Goal: Check status: Check status

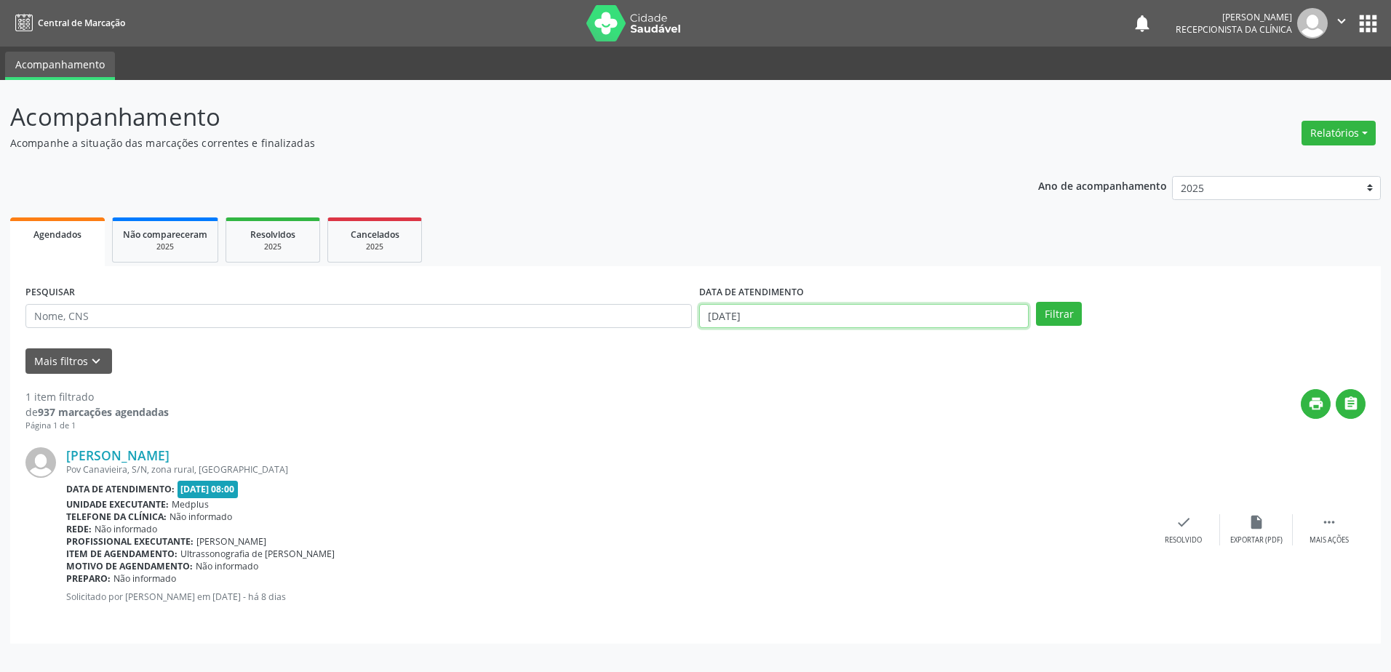
click at [853, 311] on input "[DATE]" at bounding box center [864, 316] width 330 height 25
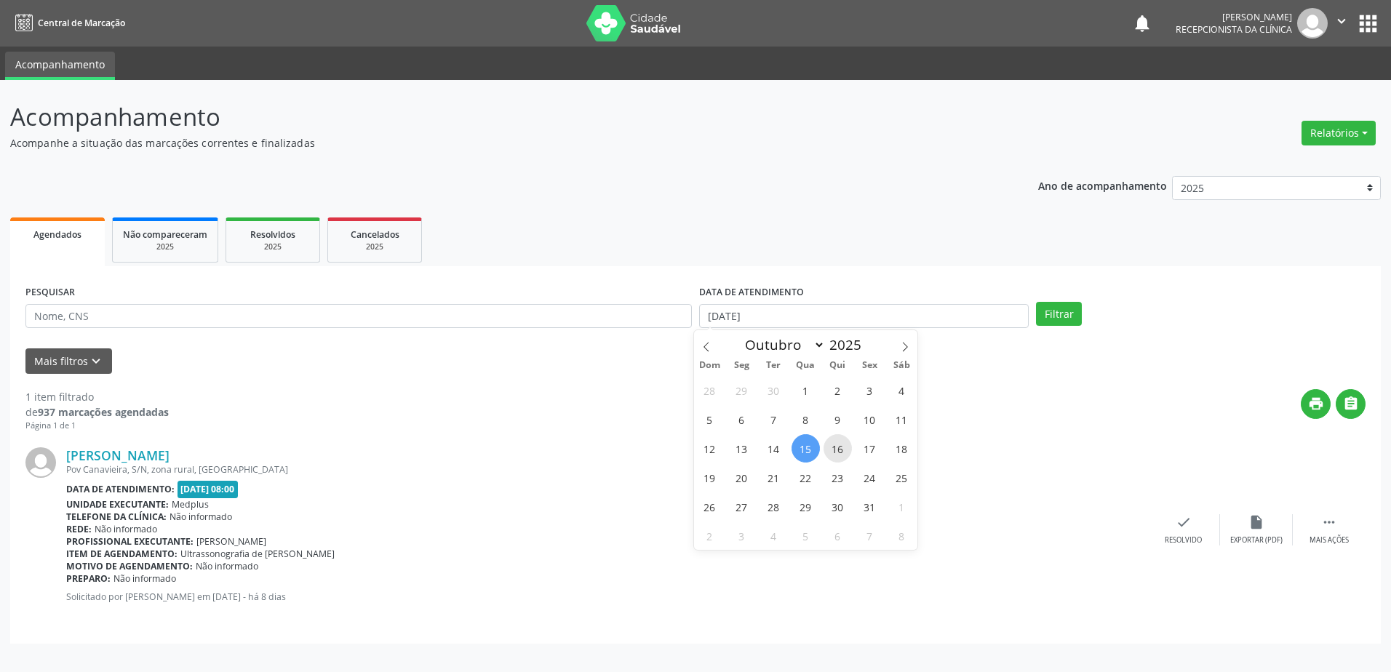
click at [849, 447] on span "16" at bounding box center [837, 448] width 28 height 28
type input "[DATE]"
click at [849, 447] on span "16" at bounding box center [837, 448] width 28 height 28
click at [1056, 320] on button "Filtrar" at bounding box center [1059, 314] width 46 height 25
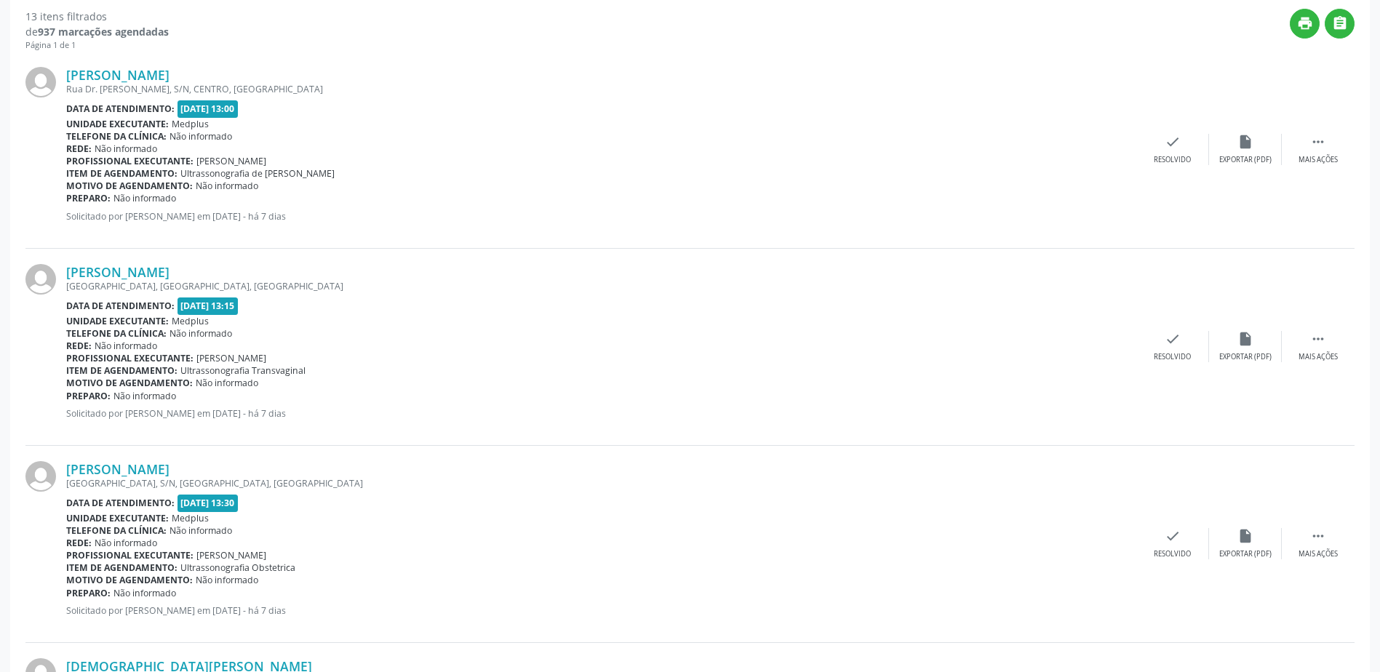
scroll to position [291, 0]
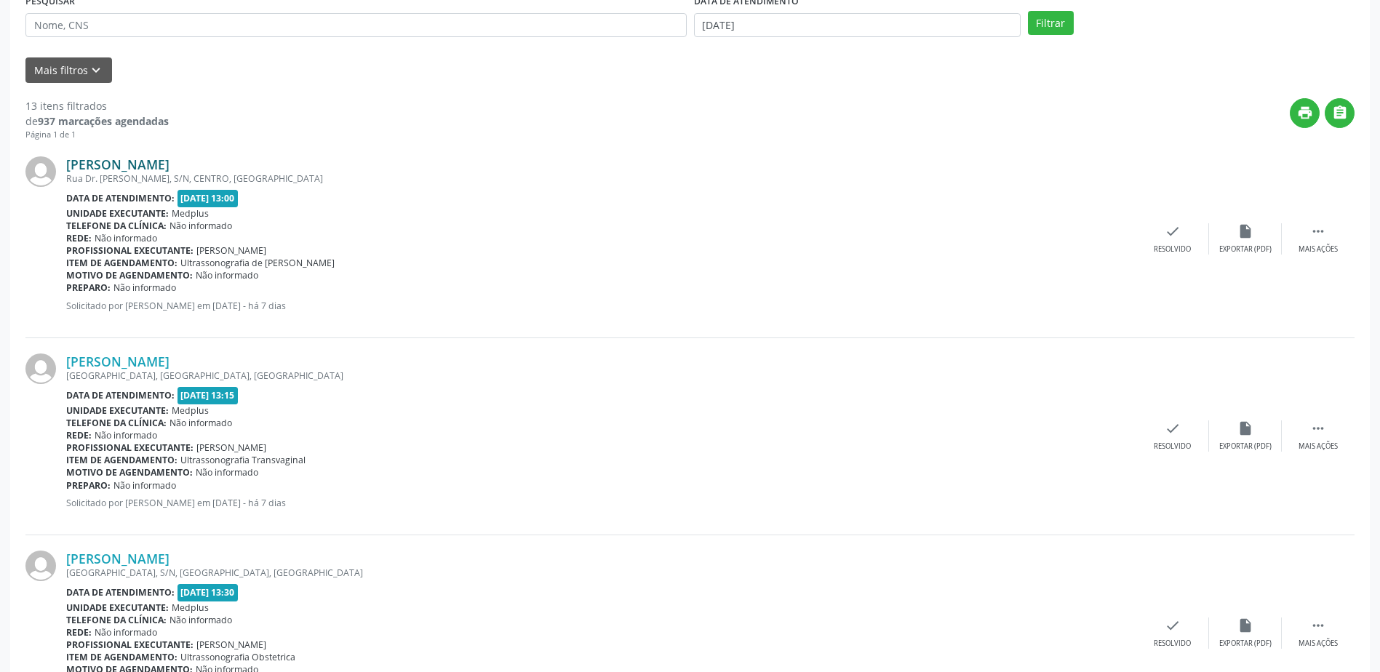
click at [141, 170] on link "[PERSON_NAME]" at bounding box center [117, 164] width 103 height 16
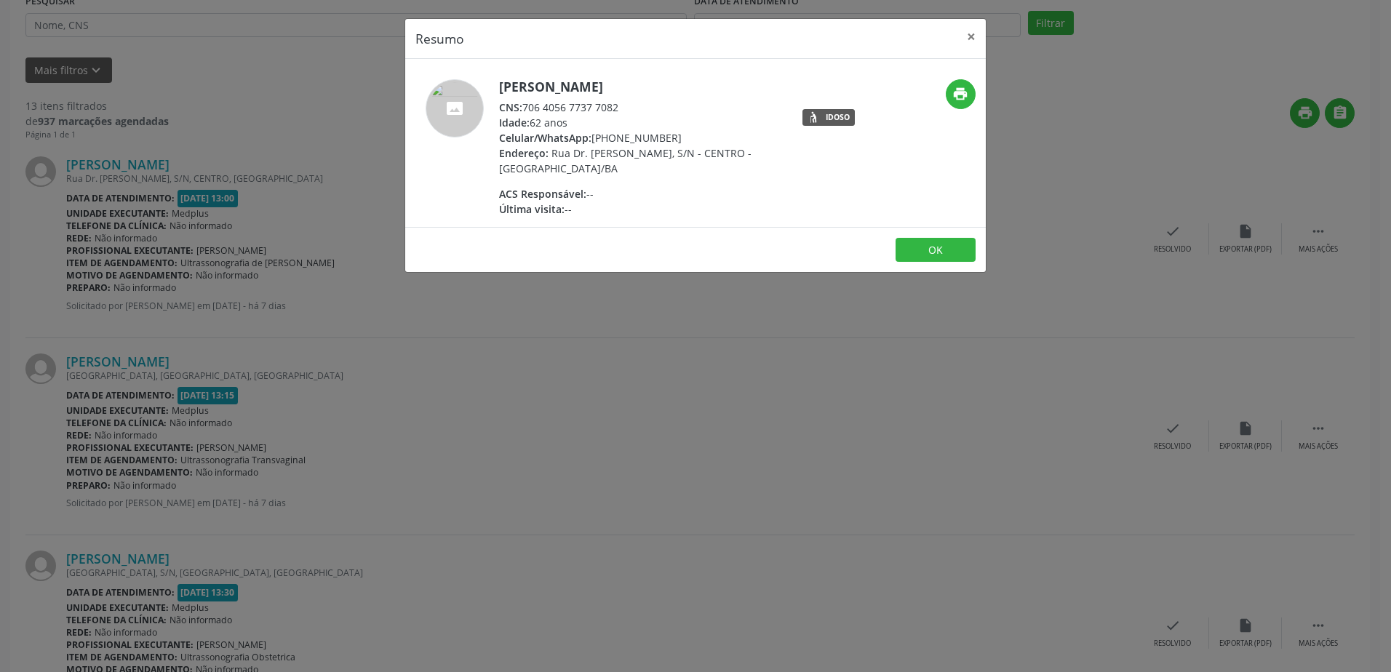
click at [845, 311] on div "Resumo × [PERSON_NAME] CNS: 706 4056 7737 7082 Idade: 62 anos Celular/WhatsApp:…" at bounding box center [695, 336] width 1391 height 672
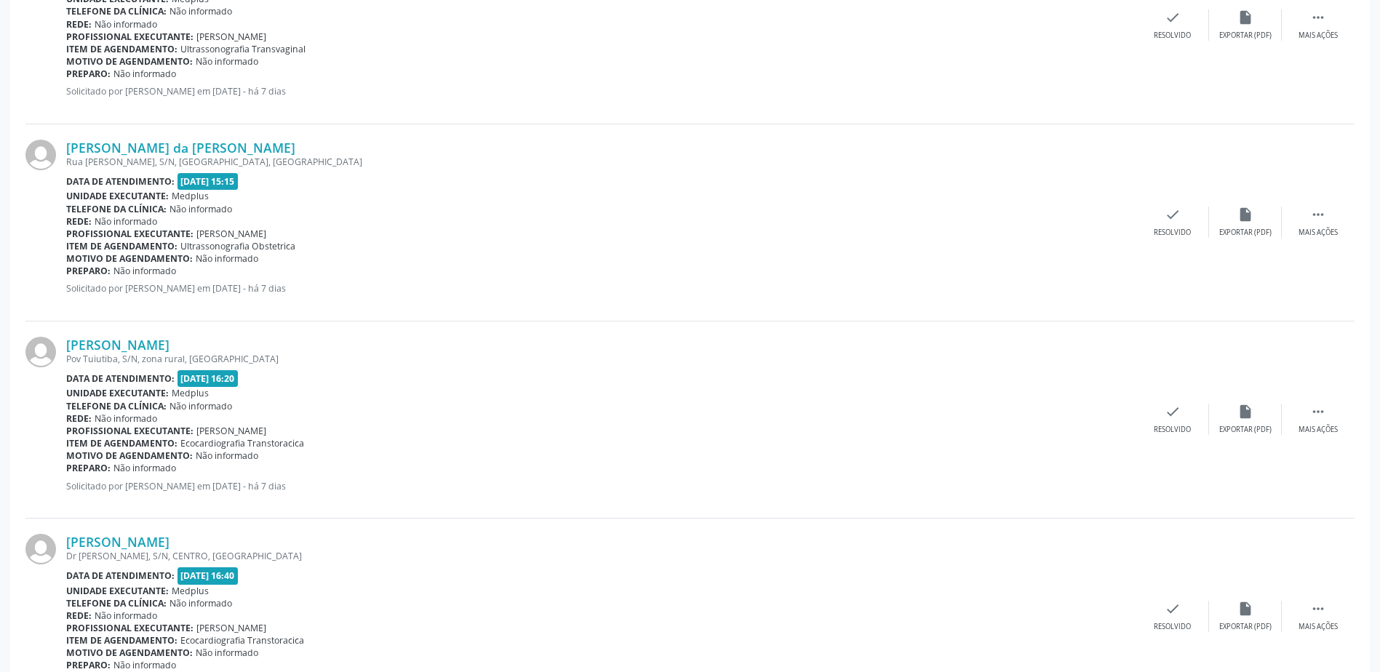
scroll to position [2057, 0]
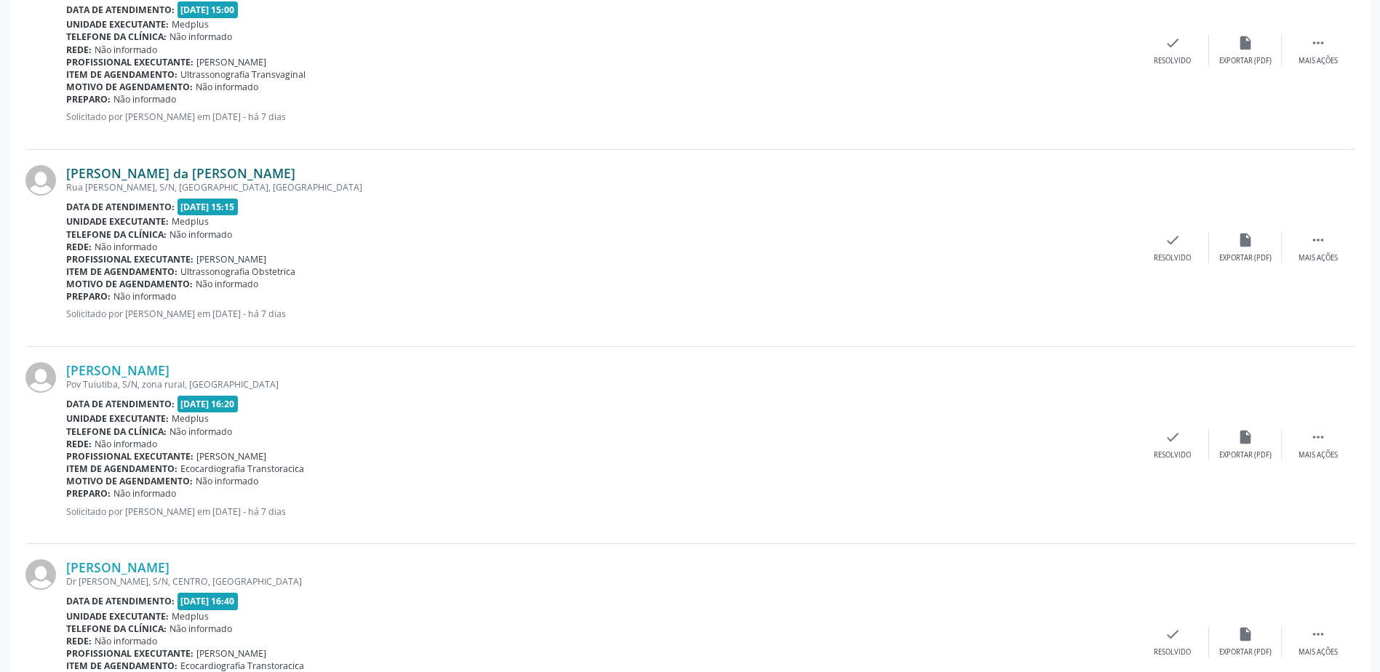
click at [151, 177] on link "[PERSON_NAME] da [PERSON_NAME]" at bounding box center [180, 173] width 229 height 16
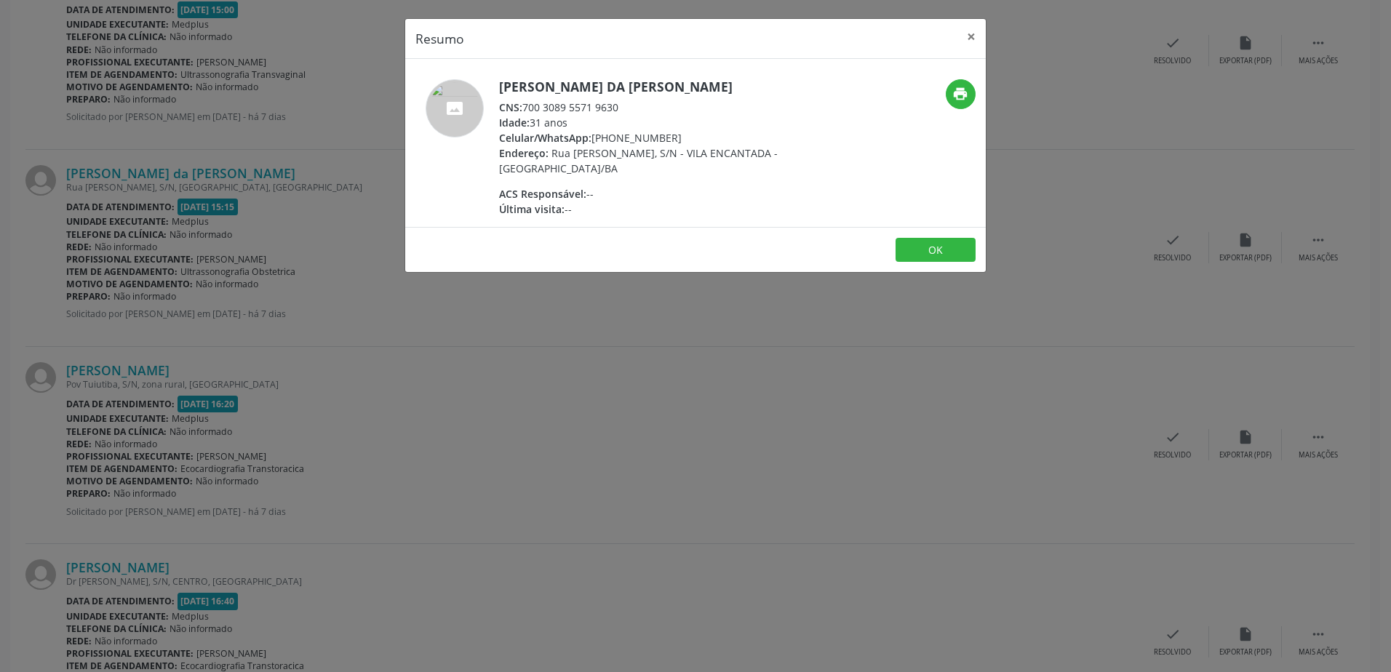
click at [792, 362] on div "Resumo × [PERSON_NAME] da [PERSON_NAME] CNS: 700 3089 5571 9630 Idade: 31 anos …" at bounding box center [695, 336] width 1391 height 672
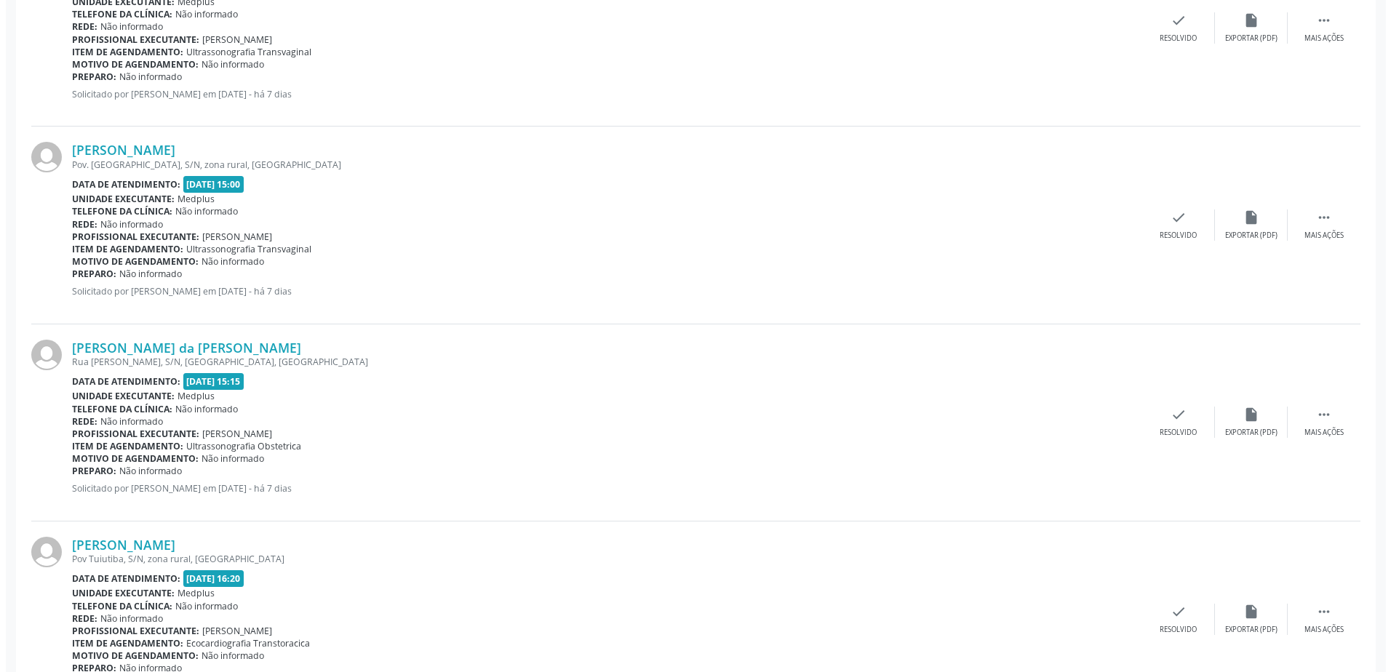
scroll to position [1839, 0]
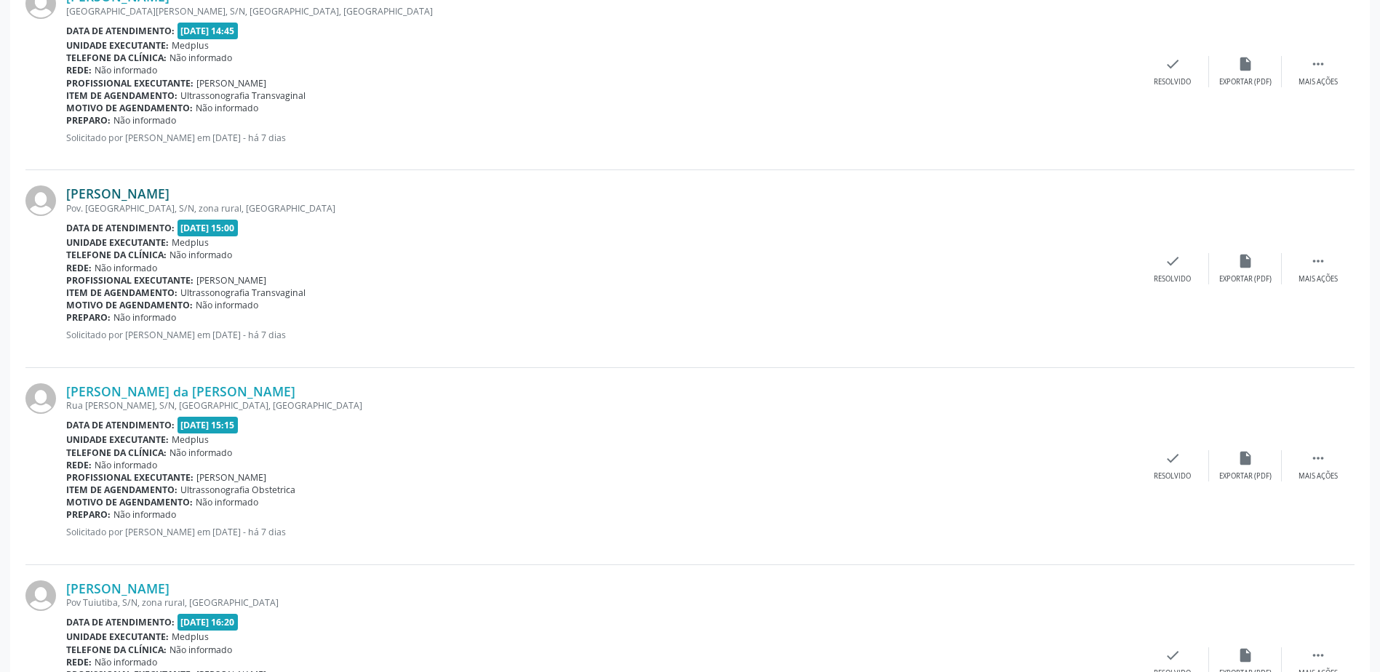
click at [124, 196] on link "[PERSON_NAME]" at bounding box center [117, 194] width 103 height 16
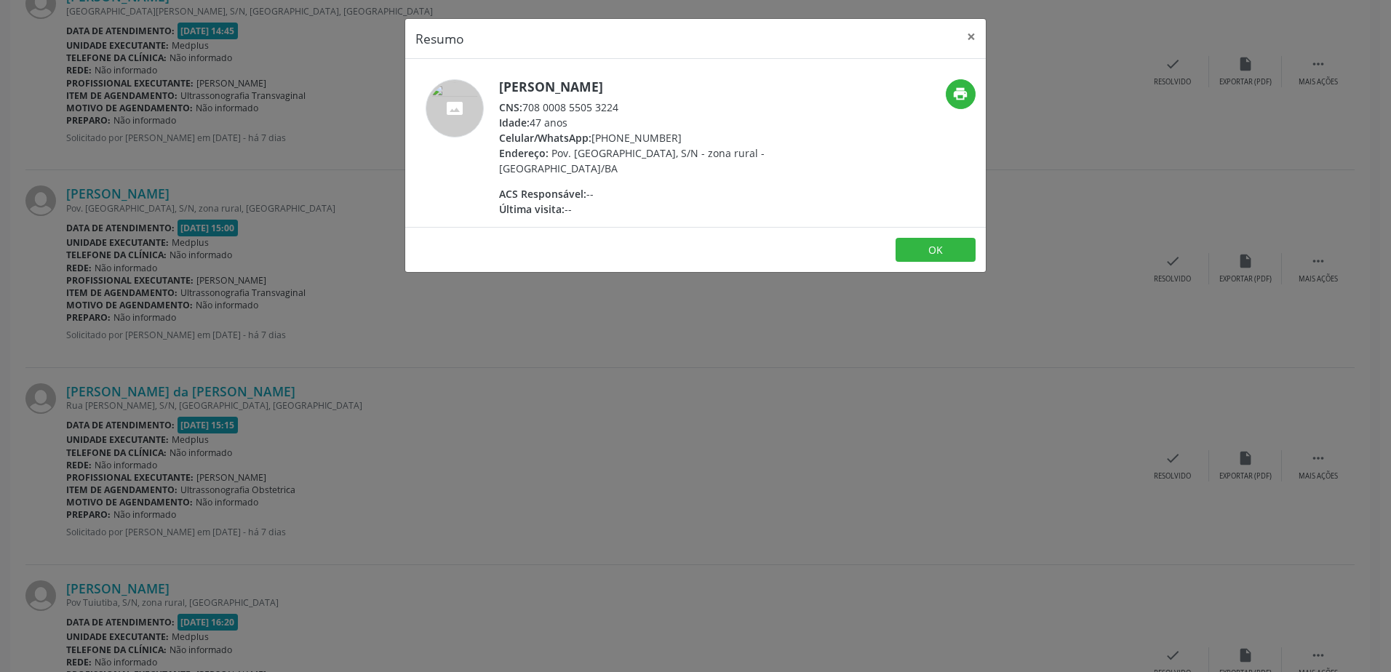
click at [655, 342] on div "Resumo × [PERSON_NAME] CNS: 708 0008 5505 3224 Idade: 47 anos Celular/WhatsApp:…" at bounding box center [695, 336] width 1391 height 672
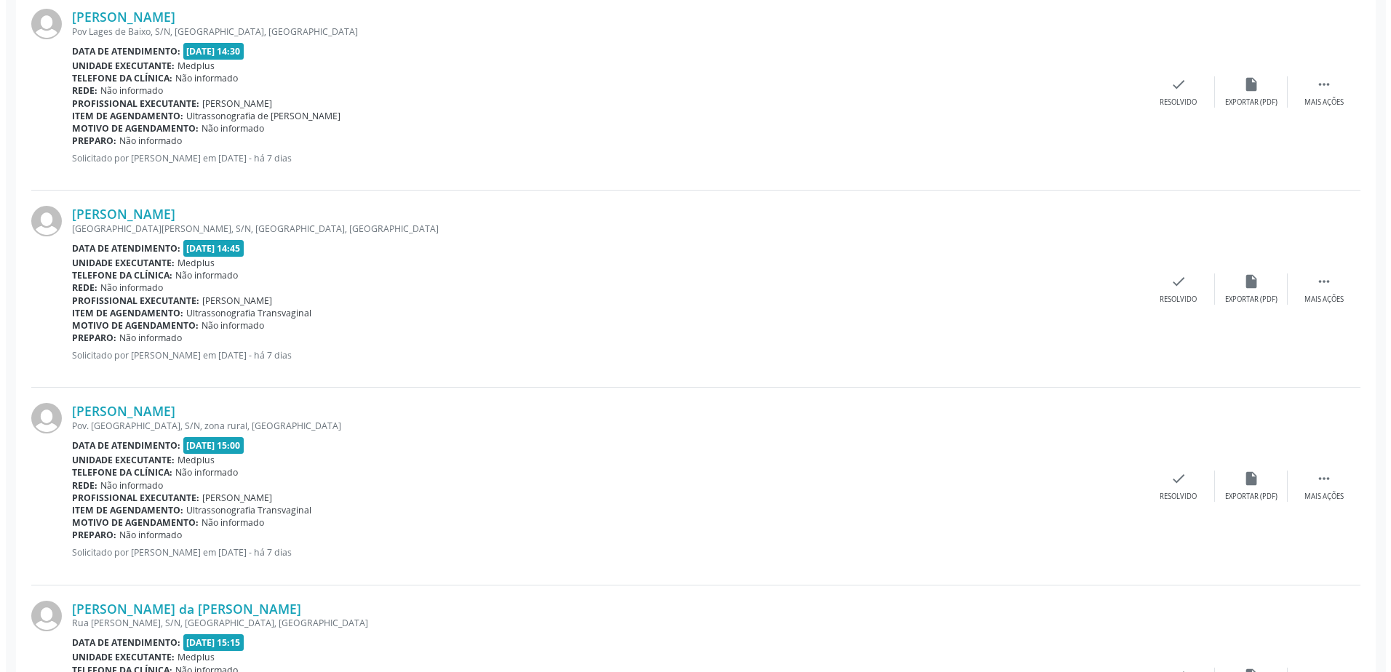
scroll to position [1621, 0]
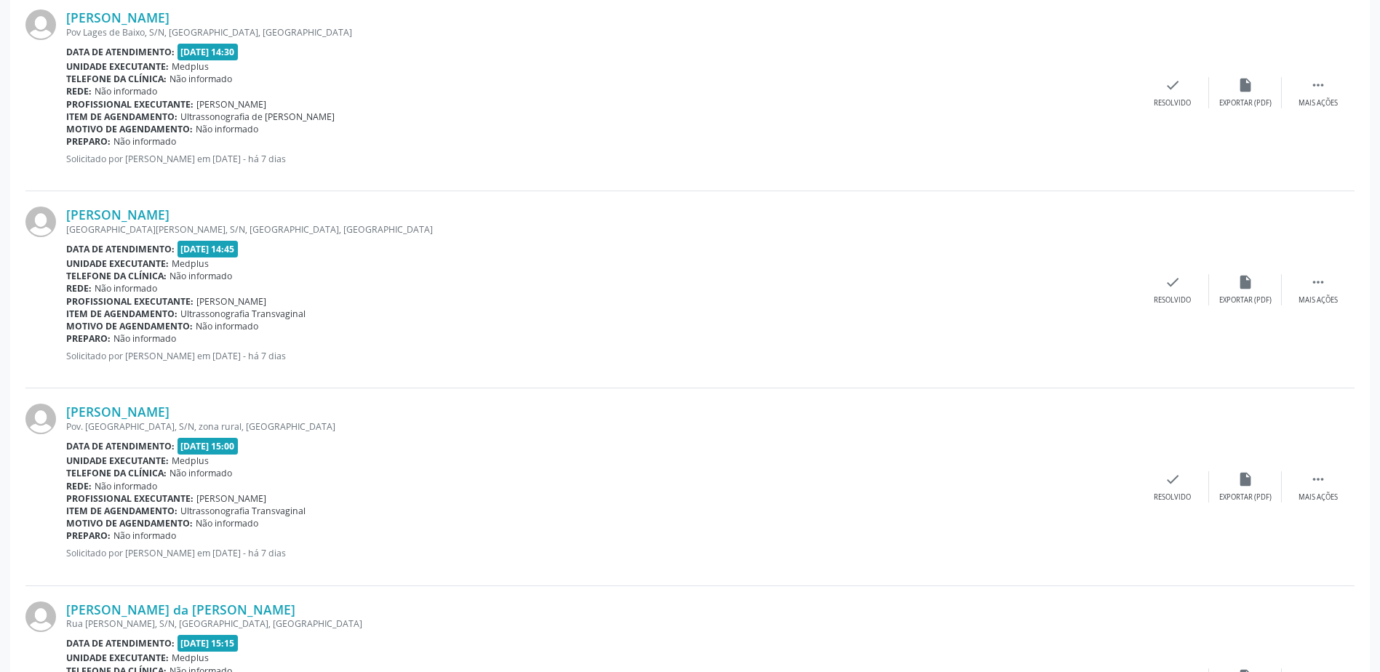
click at [125, 205] on div "[PERSON_NAME] [STREET_ADDRESS][PERSON_NAME] Data de atendimento: [DATE] 14:45 U…" at bounding box center [689, 289] width 1329 height 197
click at [155, 209] on link "[PERSON_NAME]" at bounding box center [117, 215] width 103 height 16
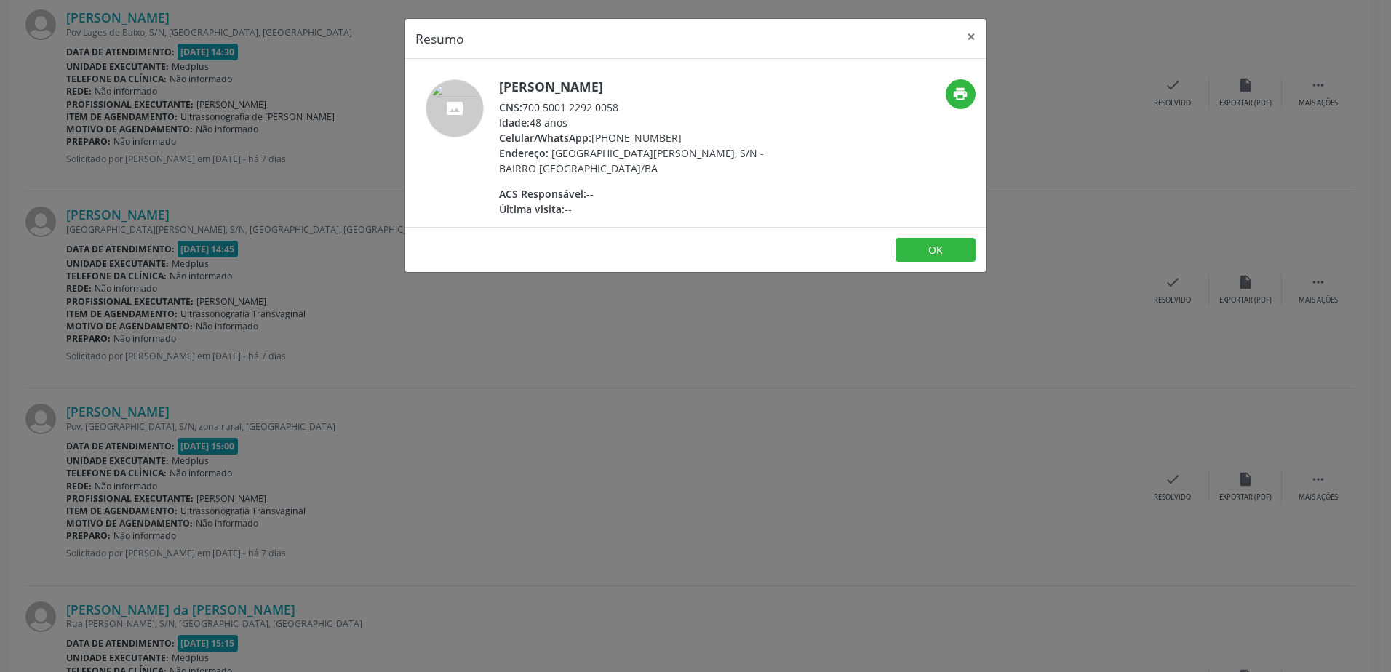
click at [718, 311] on div "Resumo × [PERSON_NAME] CNS: 700 5001 2292 0058 Idade: 48 anos Celular/WhatsApp:…" at bounding box center [695, 336] width 1391 height 672
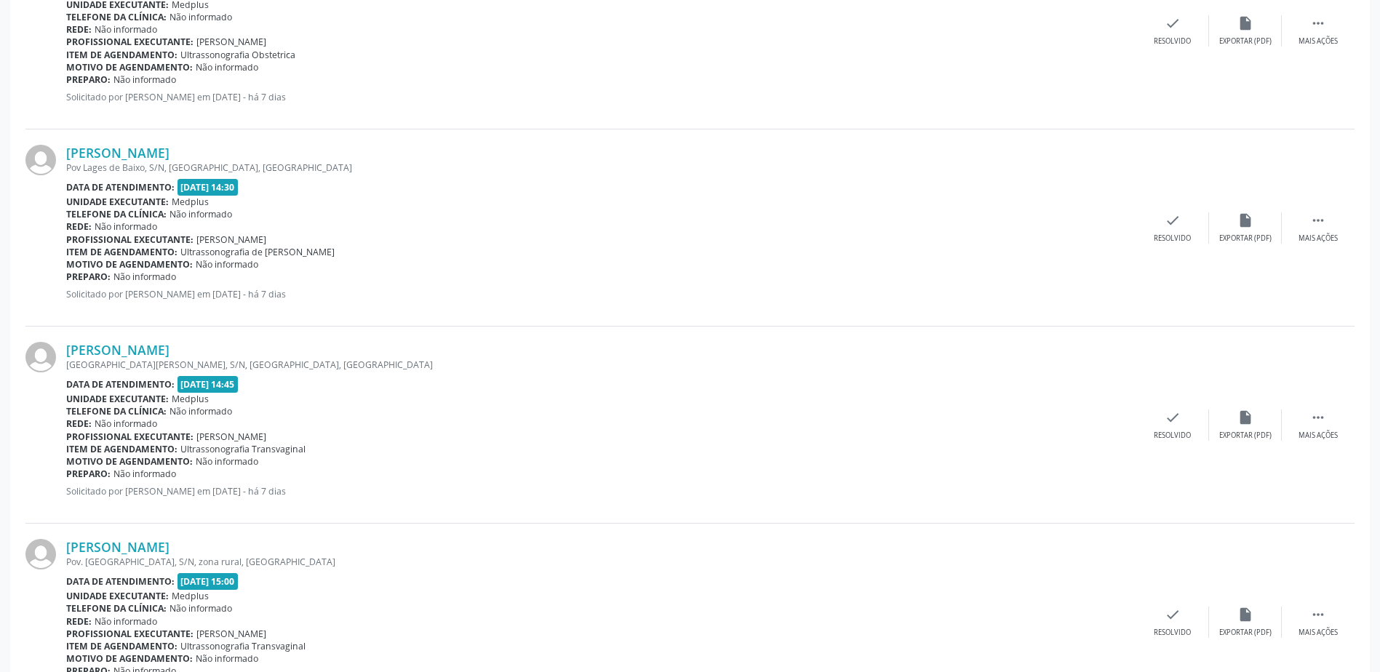
scroll to position [1475, 0]
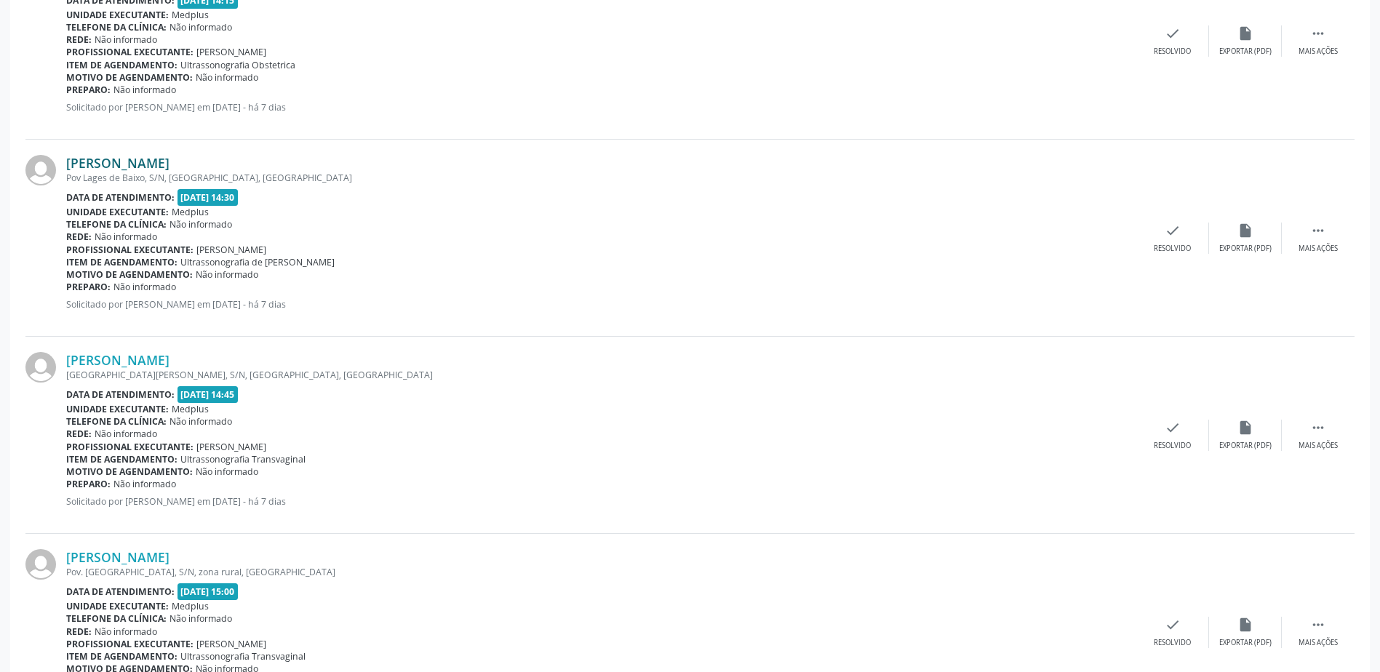
click at [109, 162] on link "[PERSON_NAME]" at bounding box center [117, 163] width 103 height 16
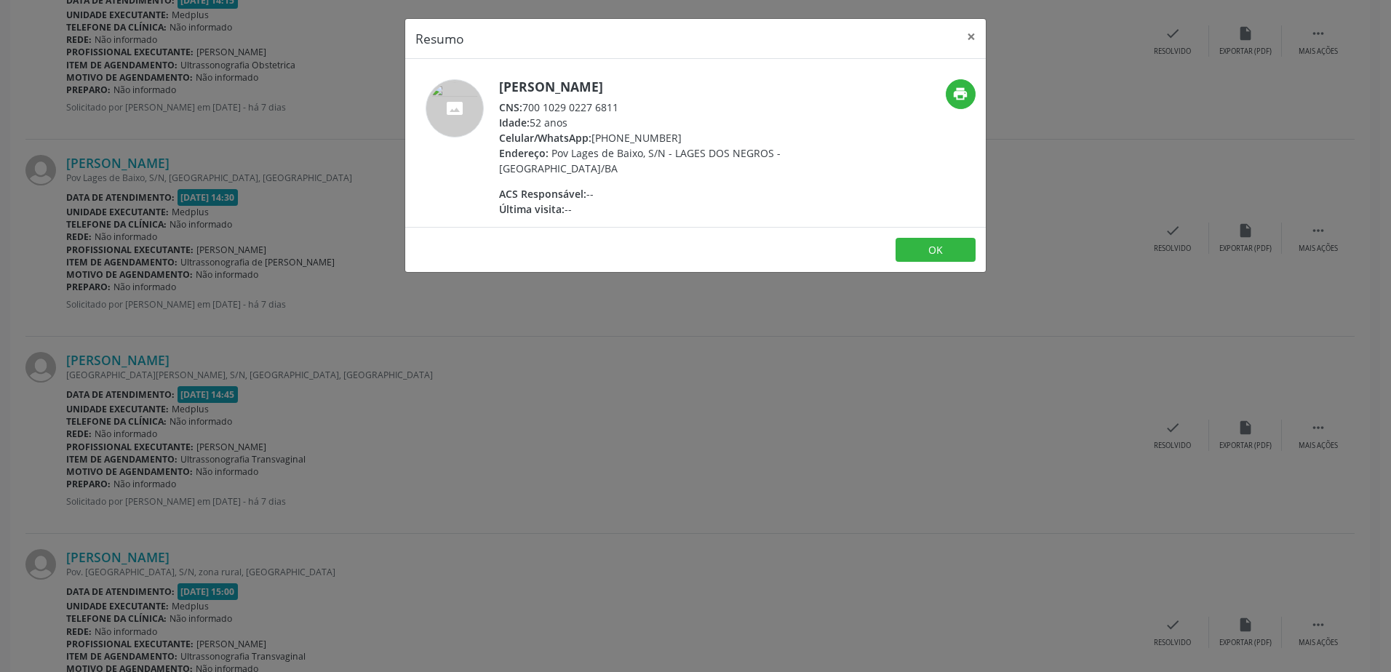
click at [586, 358] on div "Resumo × [PERSON_NAME] CNS: 700 1029 0227 6811 Idade: 52 anos Celular/WhatsApp:…" at bounding box center [695, 336] width 1391 height 672
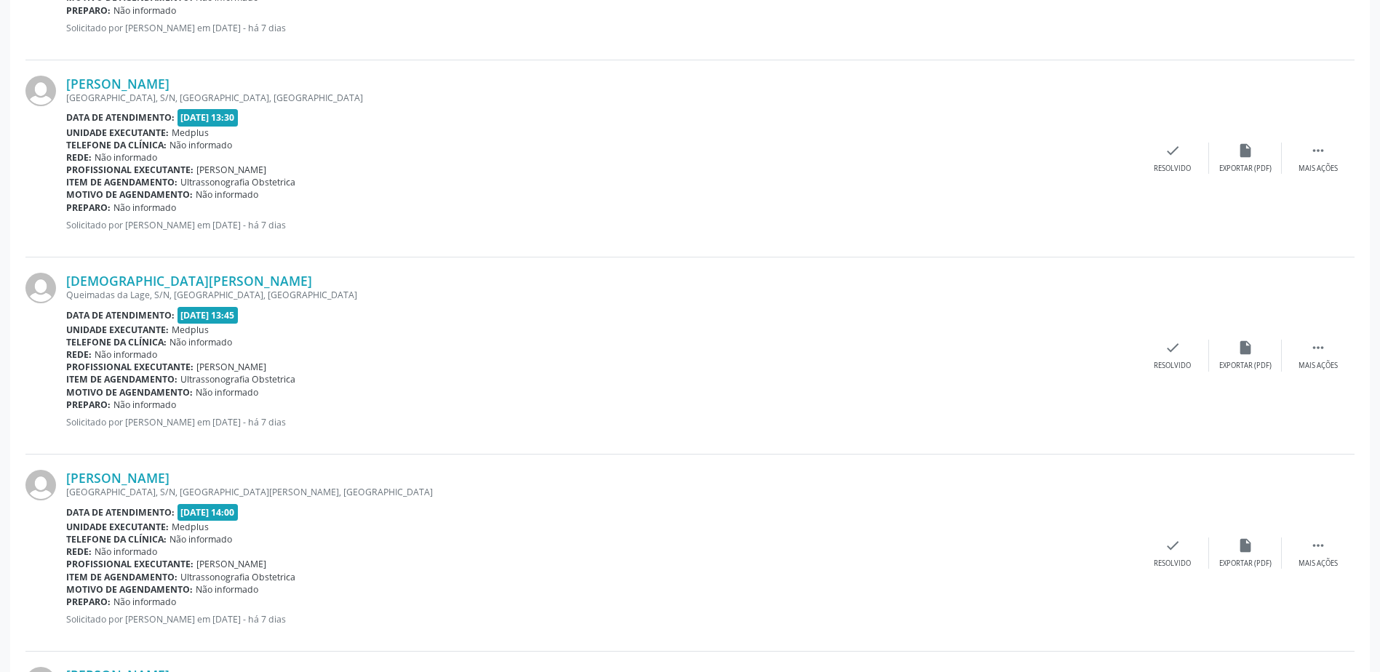
scroll to position [675, 0]
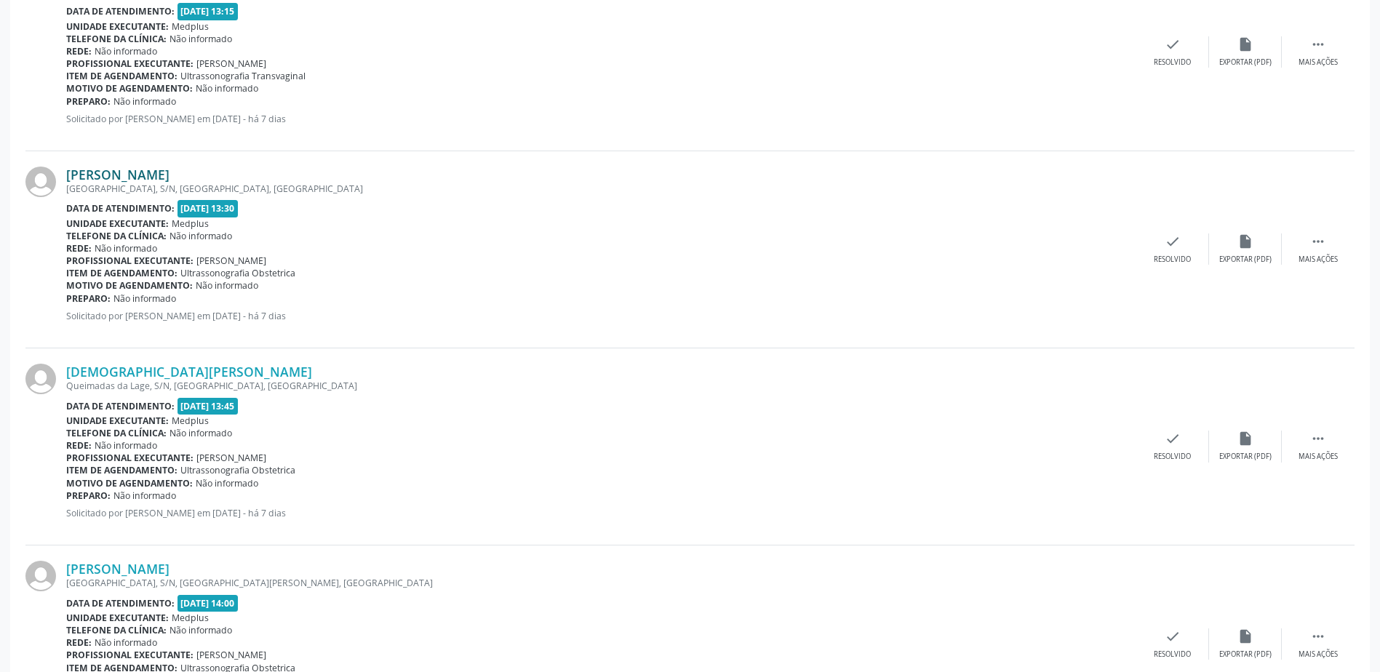
click at [151, 182] on link "[PERSON_NAME]" at bounding box center [117, 175] width 103 height 16
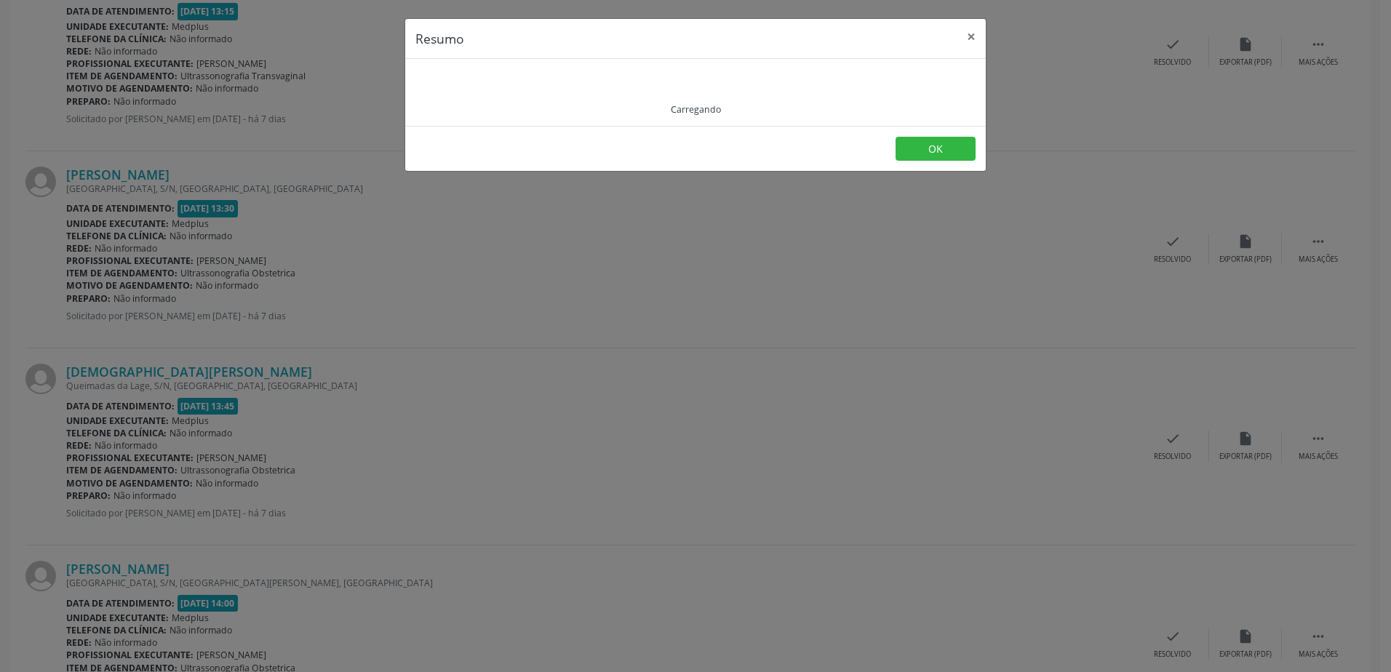
click at [150, 174] on div "Resumo × Carregando OK" at bounding box center [695, 336] width 1391 height 672
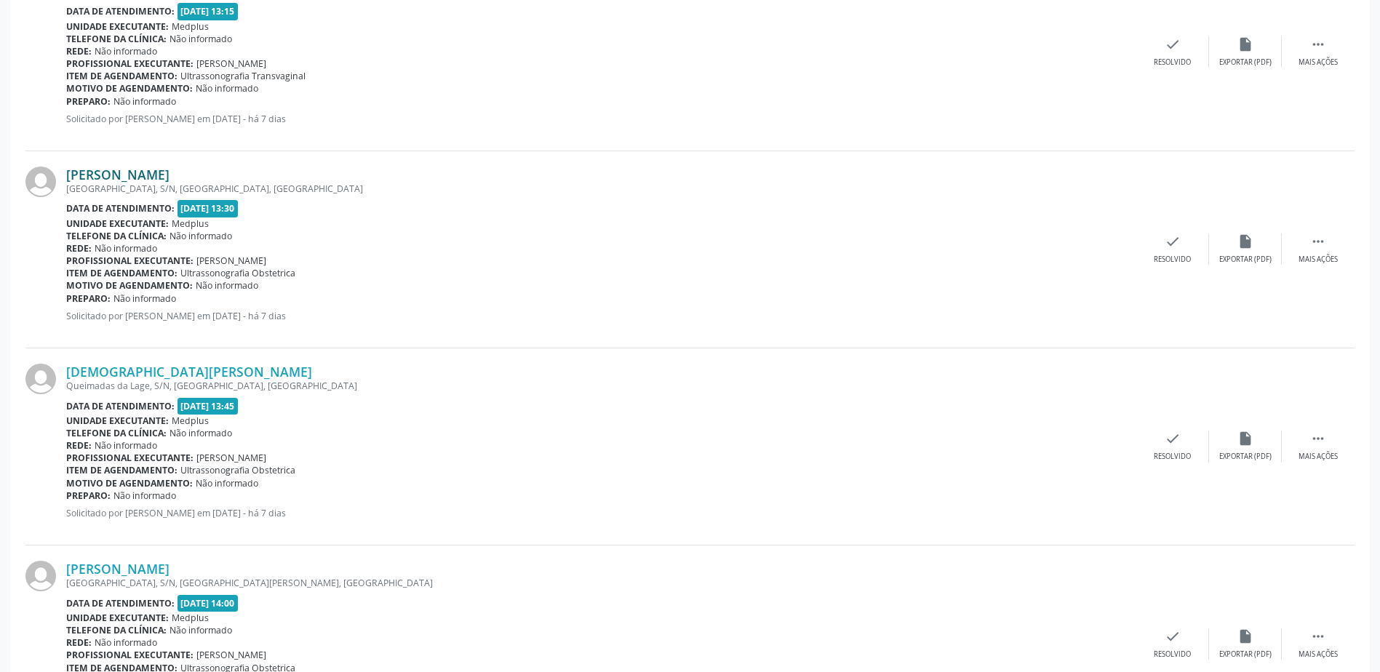
click at [166, 173] on link "[PERSON_NAME]" at bounding box center [117, 175] width 103 height 16
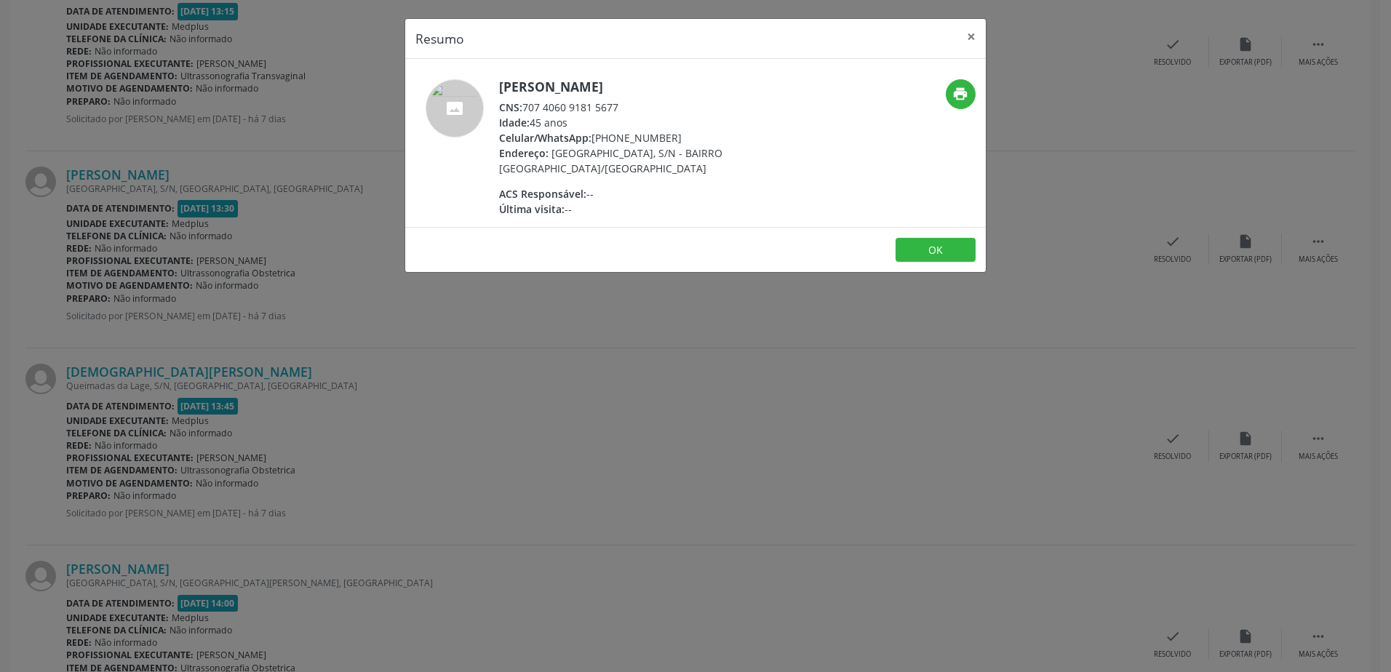
click at [581, 327] on div "Resumo × [PERSON_NAME] CNS: 707 4060 9181 5677 Idade: 45 anos Celular/WhatsApp:…" at bounding box center [695, 336] width 1391 height 672
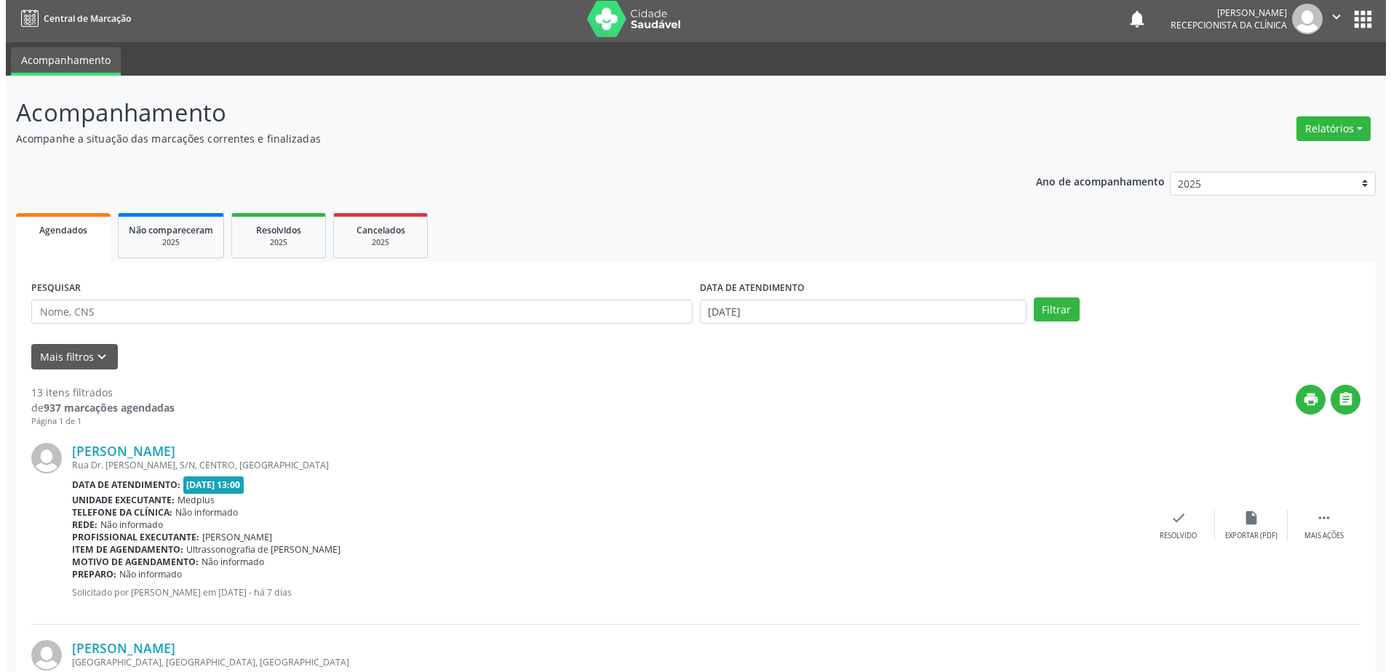
scroll to position [0, 0]
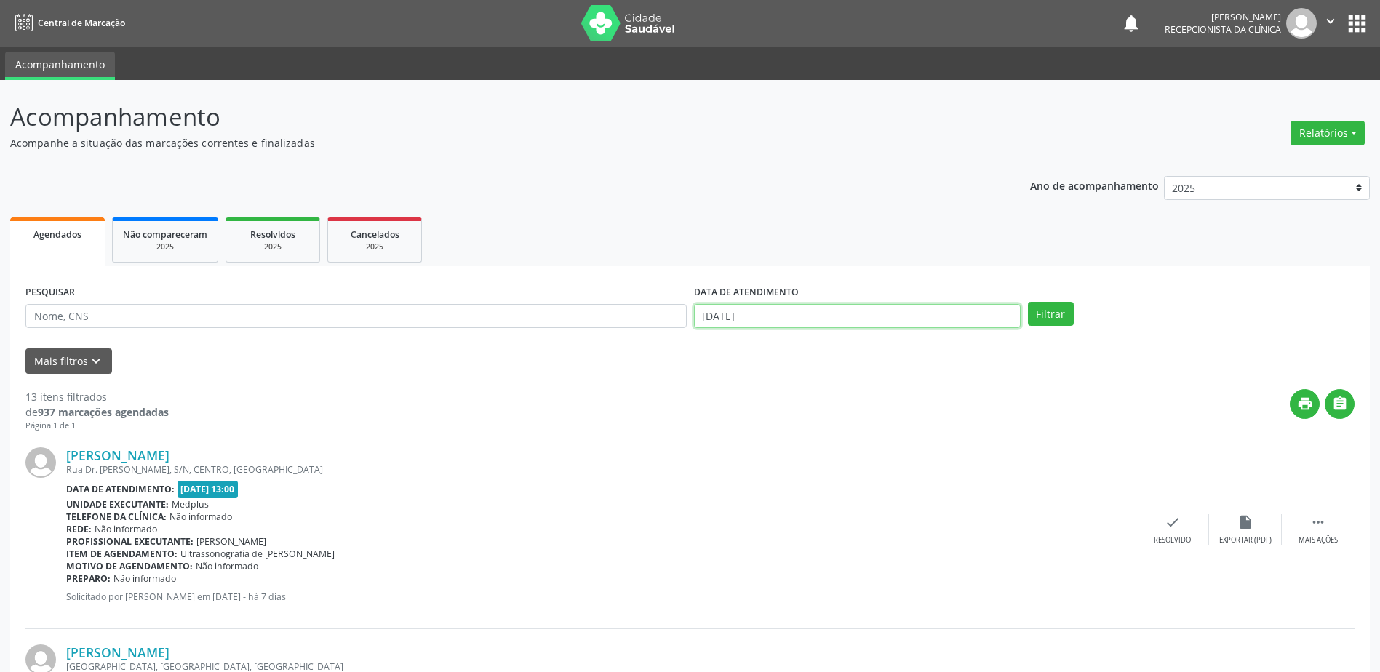
drag, startPoint x: 810, startPoint y: 320, endPoint x: 821, endPoint y: 321, distance: 10.9
click at [812, 321] on input "[DATE]" at bounding box center [857, 316] width 327 height 25
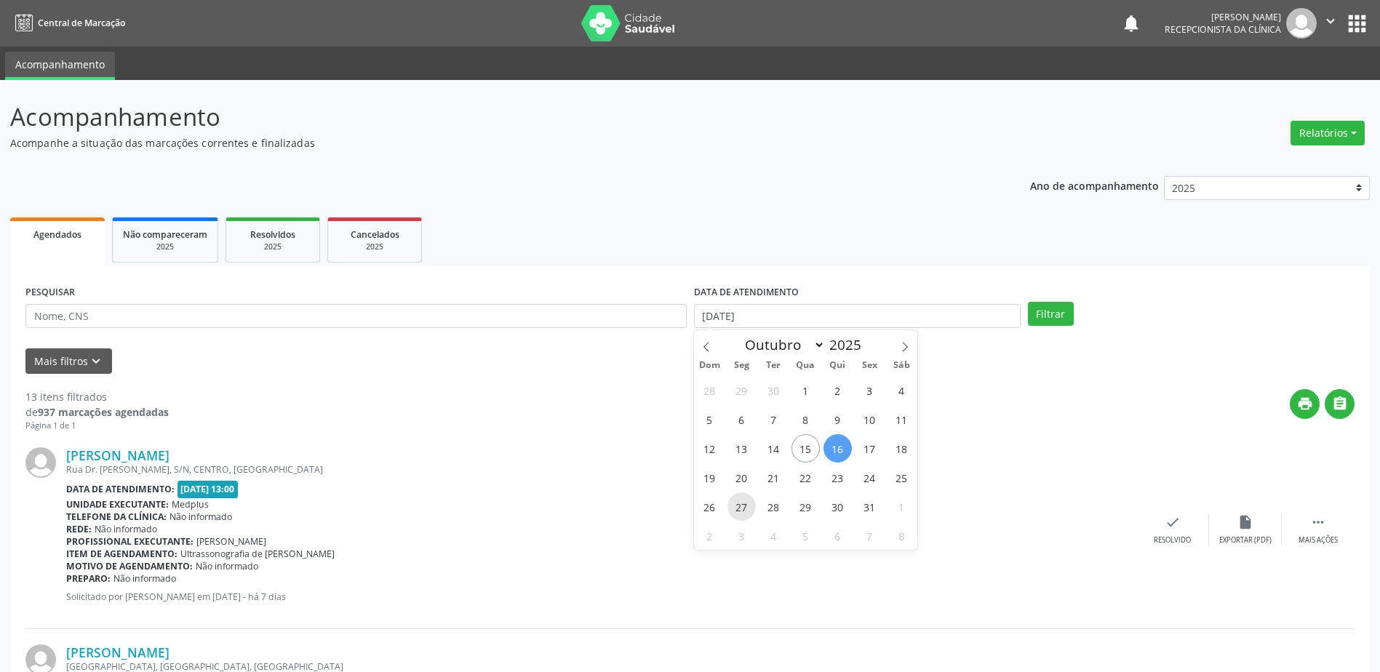
click at [754, 506] on span "27" at bounding box center [741, 506] width 28 height 28
type input "[DATE]"
drag, startPoint x: 754, startPoint y: 506, endPoint x: 776, endPoint y: 487, distance: 29.9
click at [753, 506] on span "27" at bounding box center [741, 506] width 28 height 28
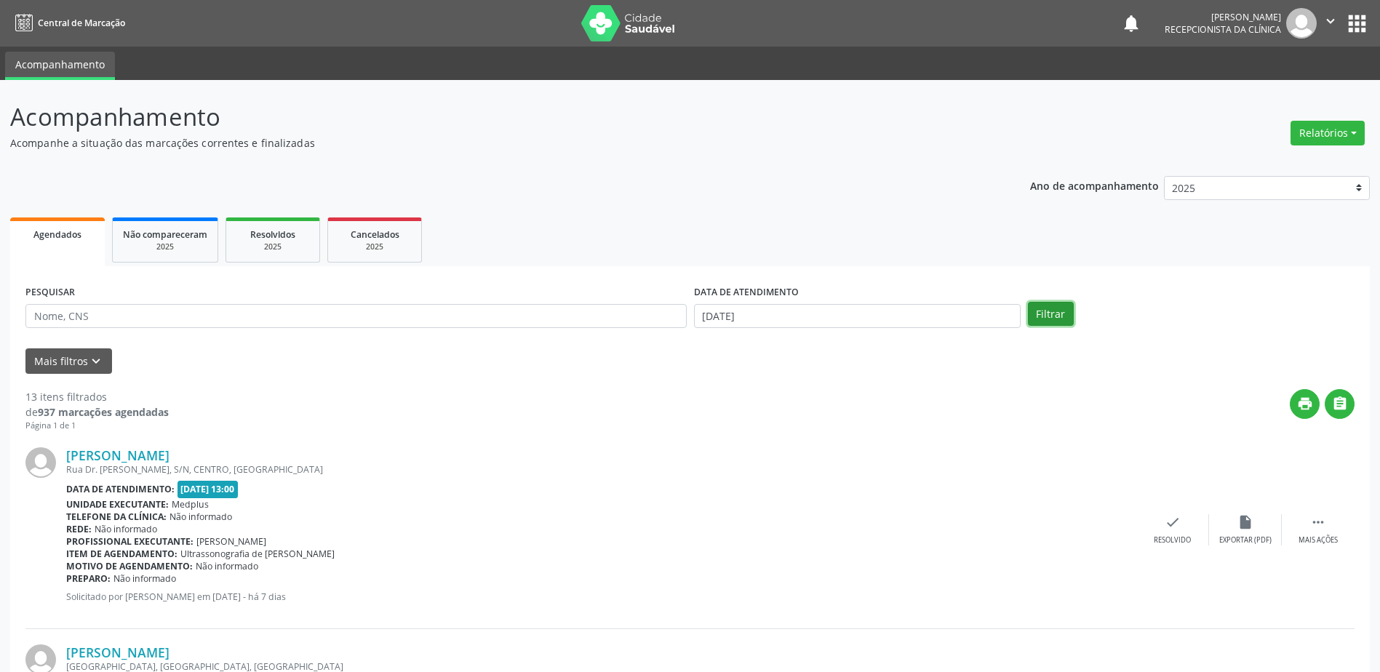
click at [1048, 315] on button "Filtrar" at bounding box center [1051, 314] width 46 height 25
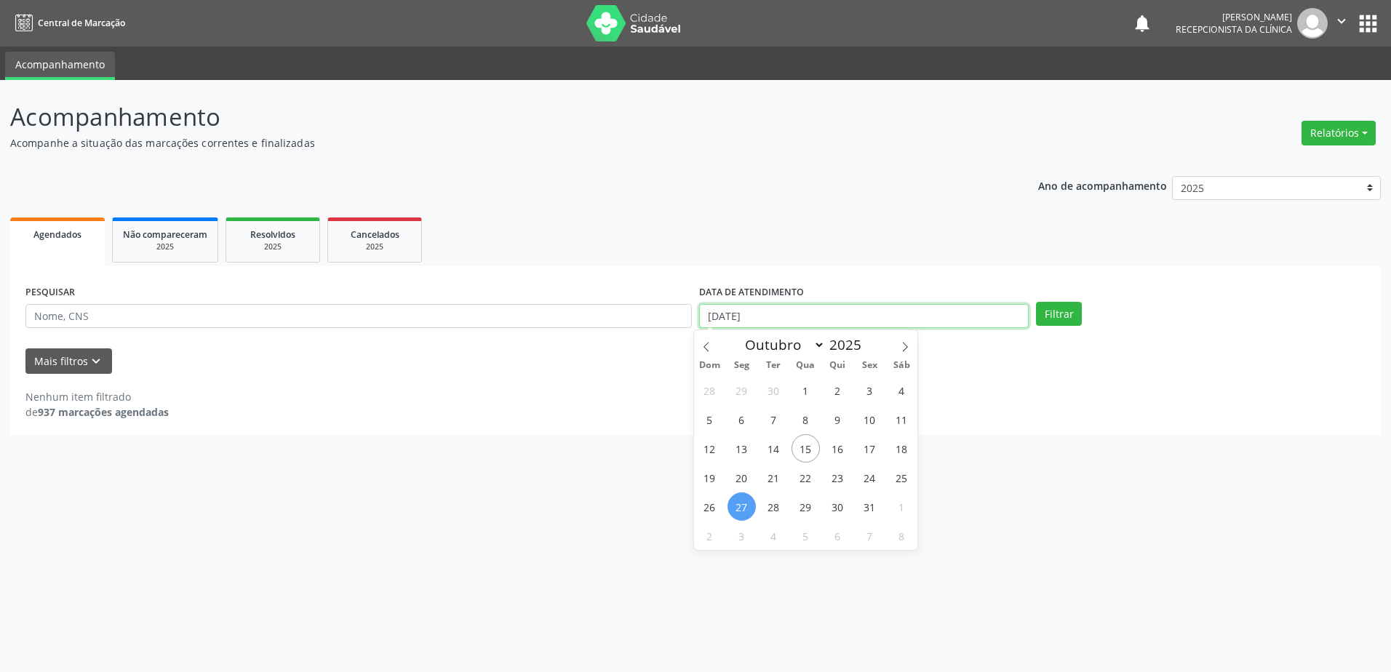
click at [811, 314] on input "[DATE]" at bounding box center [864, 316] width 330 height 25
click at [807, 447] on span "15" at bounding box center [805, 448] width 28 height 28
type input "[DATE]"
click at [807, 447] on span "15" at bounding box center [805, 448] width 28 height 28
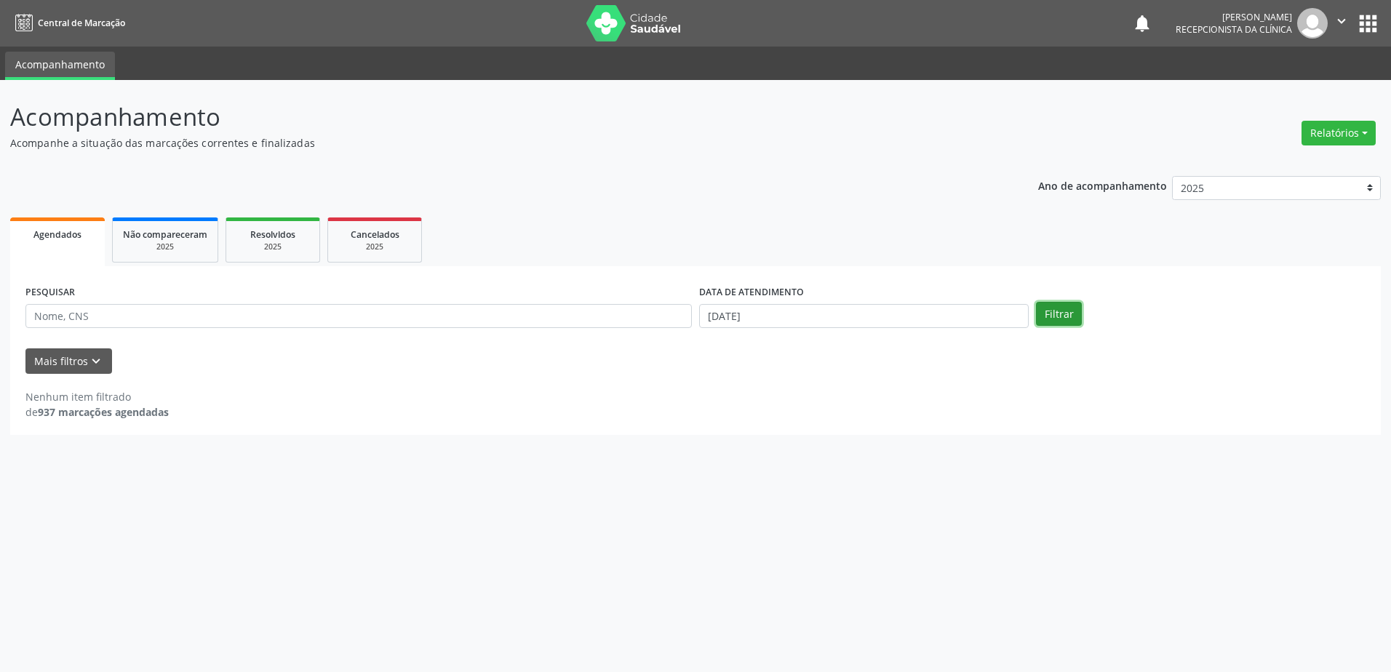
click at [1049, 311] on button "Filtrar" at bounding box center [1059, 314] width 46 height 25
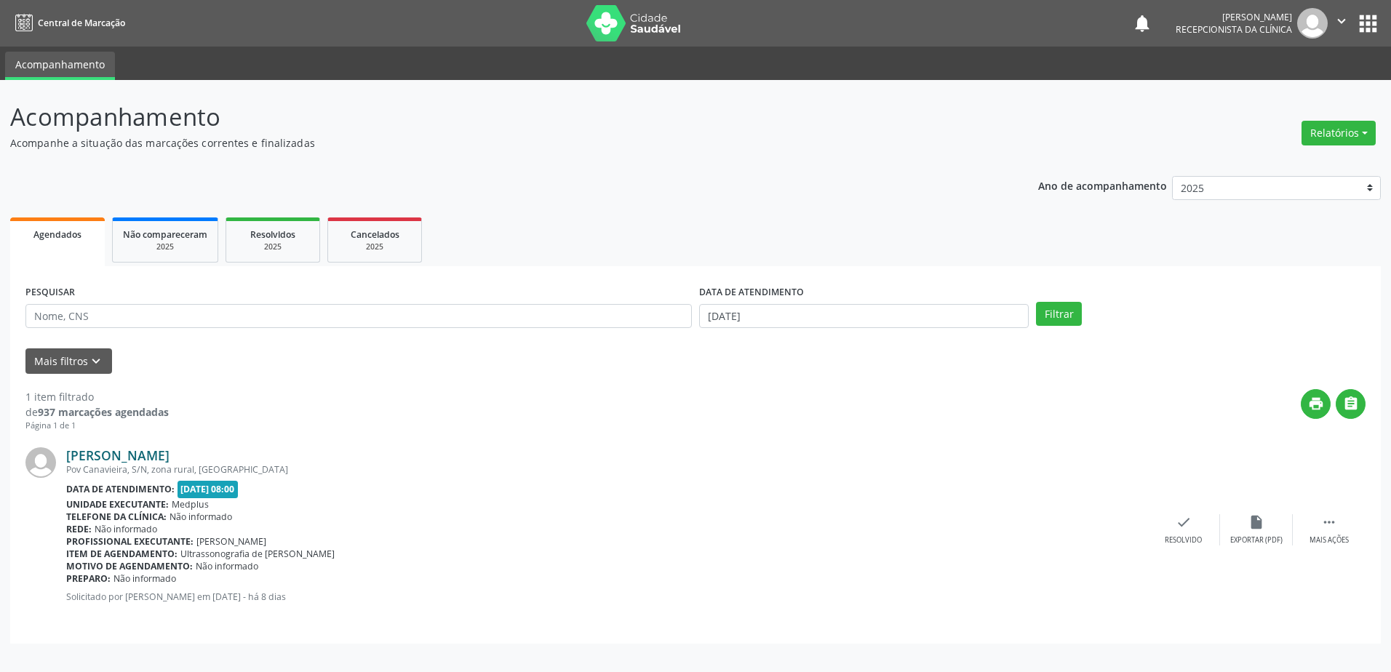
click at [169, 462] on link "[PERSON_NAME]" at bounding box center [117, 455] width 103 height 16
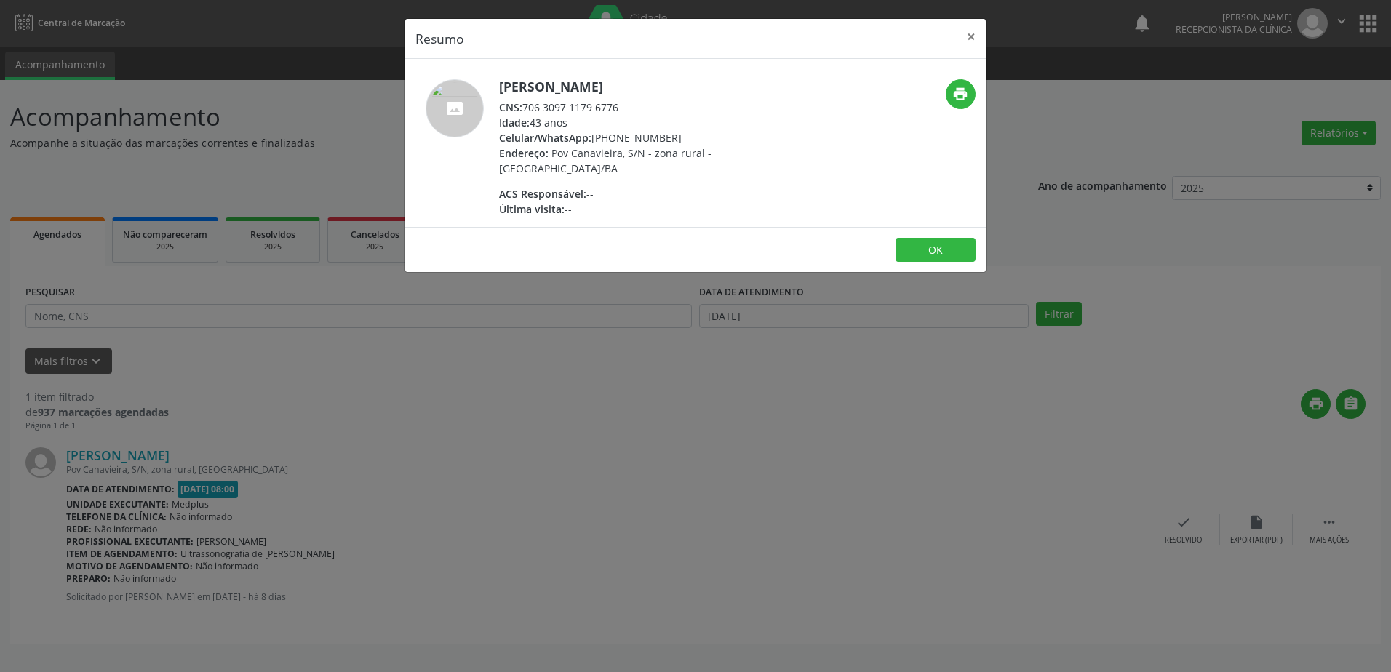
click at [710, 479] on div "Resumo × [PERSON_NAME] CNS: 706 3097 1179 6776 Idade: 43 anos Celular/WhatsApp:…" at bounding box center [695, 336] width 1391 height 672
